Goal: Task Accomplishment & Management: Manage account settings

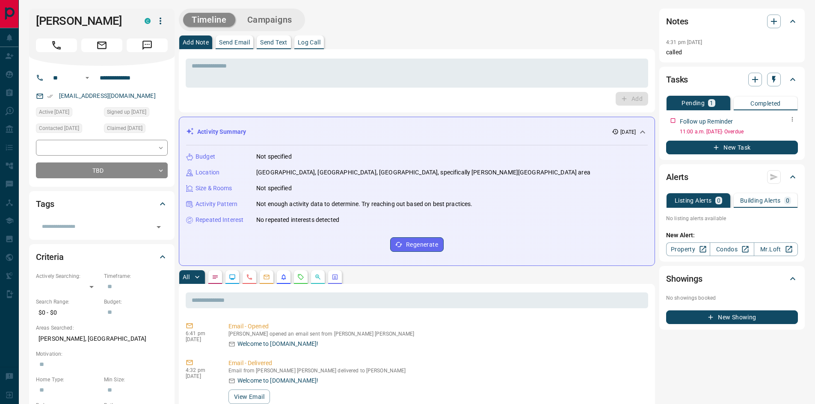
click at [792, 121] on icon "button" at bounding box center [792, 119] width 1 height 5
click at [786, 137] on li "Edit" at bounding box center [779, 135] width 38 height 13
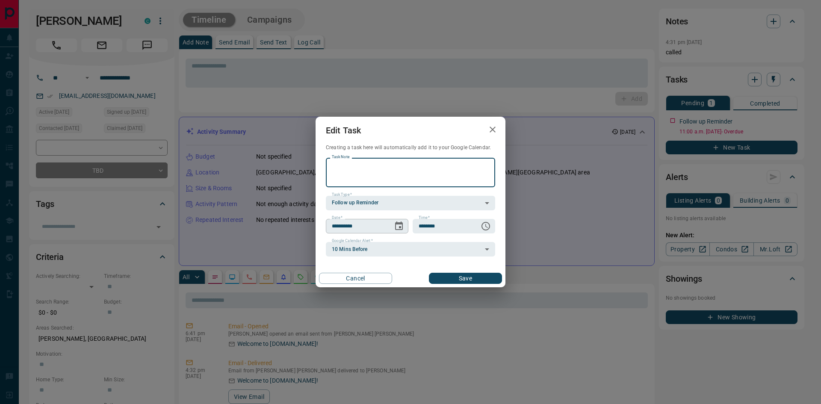
click at [402, 227] on icon "Choose date, selected date is Oct 14, 2025" at bounding box center [399, 226] width 10 height 10
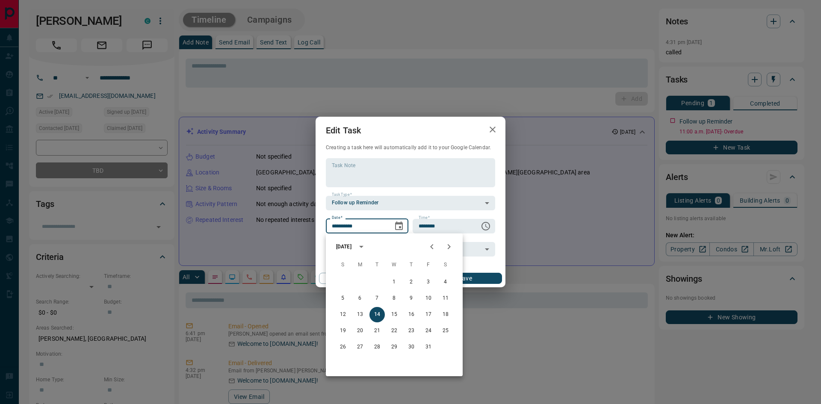
click at [450, 249] on icon "Next month" at bounding box center [449, 247] width 10 height 10
click at [408, 317] on button "13" at bounding box center [411, 314] width 15 height 15
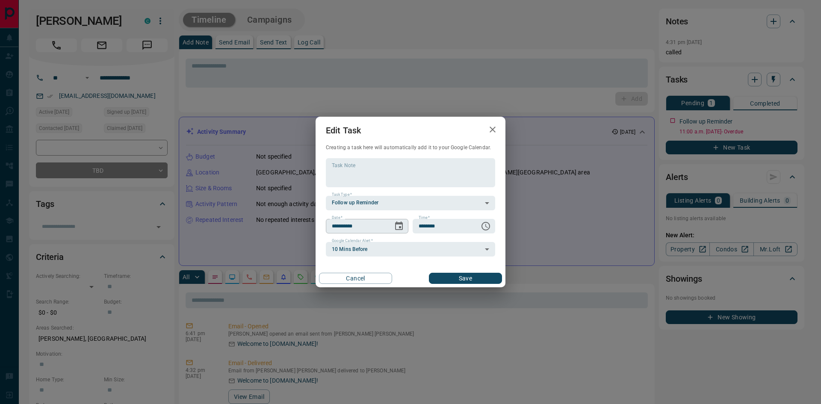
click at [397, 227] on icon "Choose date, selected date is Nov 13, 2025" at bounding box center [399, 226] width 10 height 10
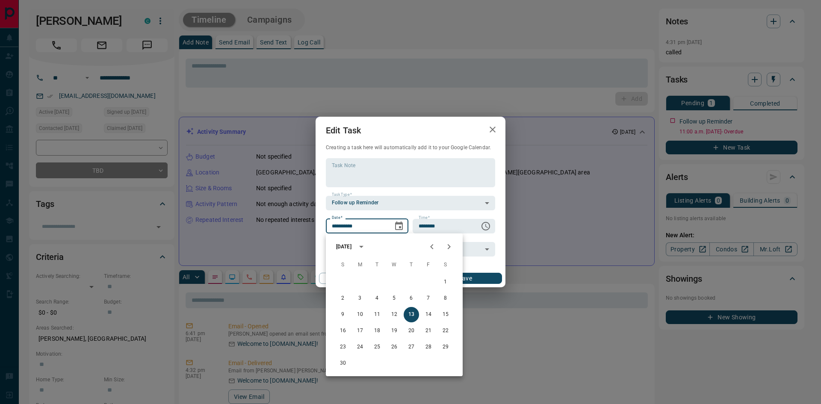
click at [449, 246] on icon "Next month" at bounding box center [449, 247] width 10 height 10
click at [396, 349] on button "31" at bounding box center [394, 347] width 15 height 15
type input "**********"
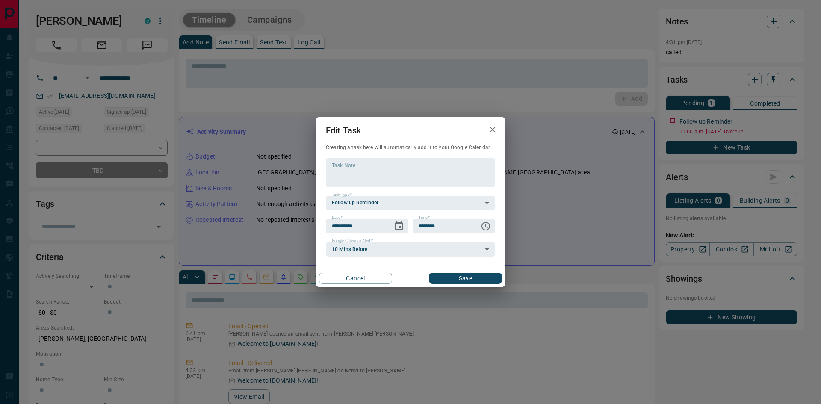
click at [475, 279] on button "Save" at bounding box center [465, 278] width 73 height 11
